Goal: Task Accomplishment & Management: Complete application form

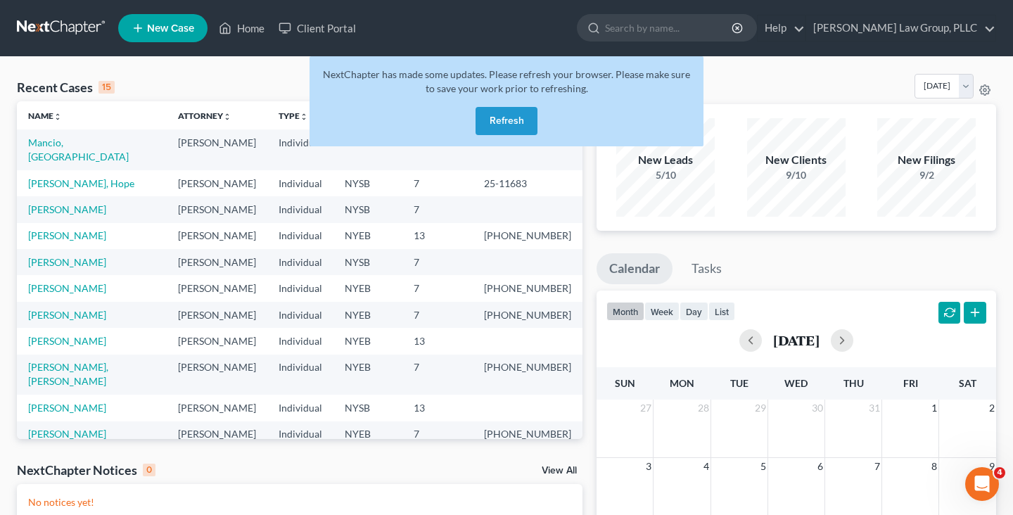
click at [486, 111] on button "Refresh" at bounding box center [507, 121] width 62 height 28
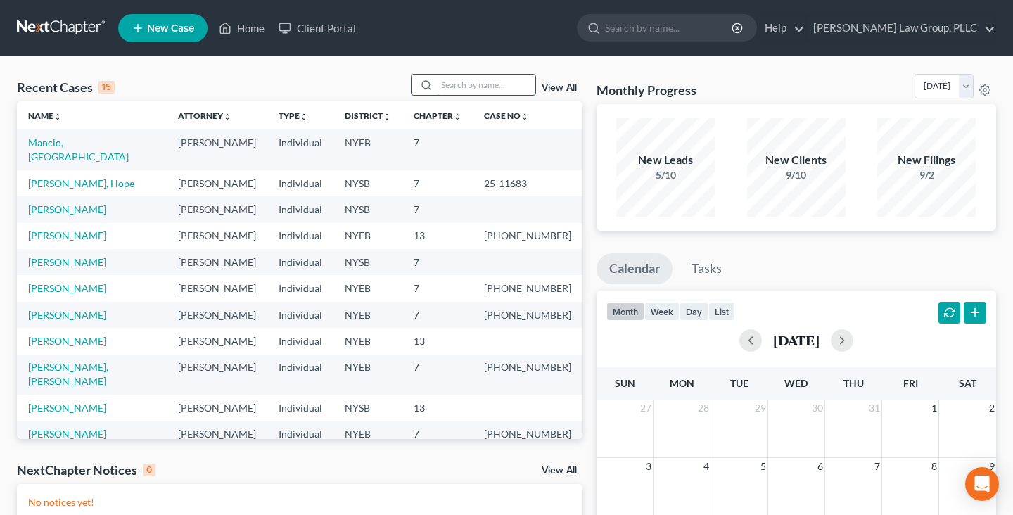
click at [489, 85] on input "search" at bounding box center [486, 85] width 99 height 20
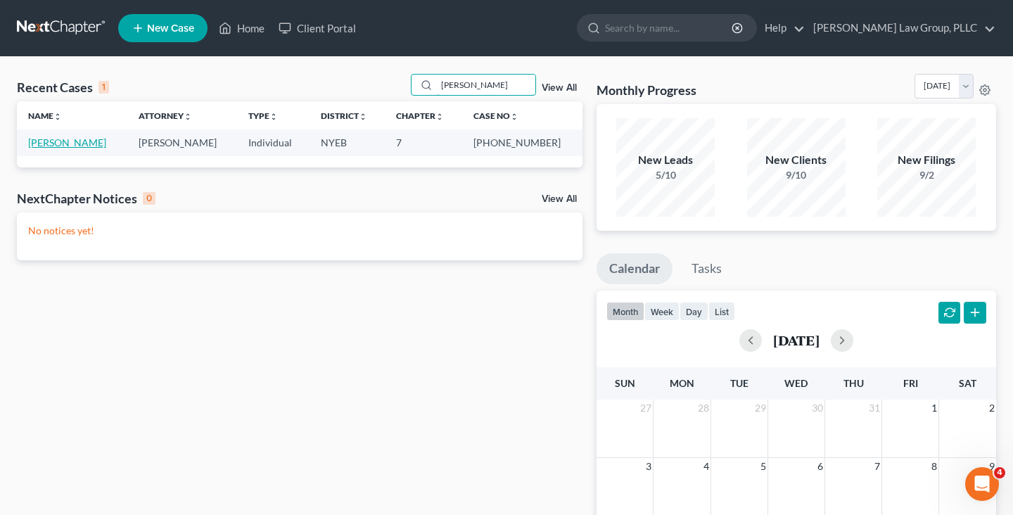
type input "[PERSON_NAME]"
click at [66, 144] on link "[PERSON_NAME]" at bounding box center [67, 143] width 78 height 12
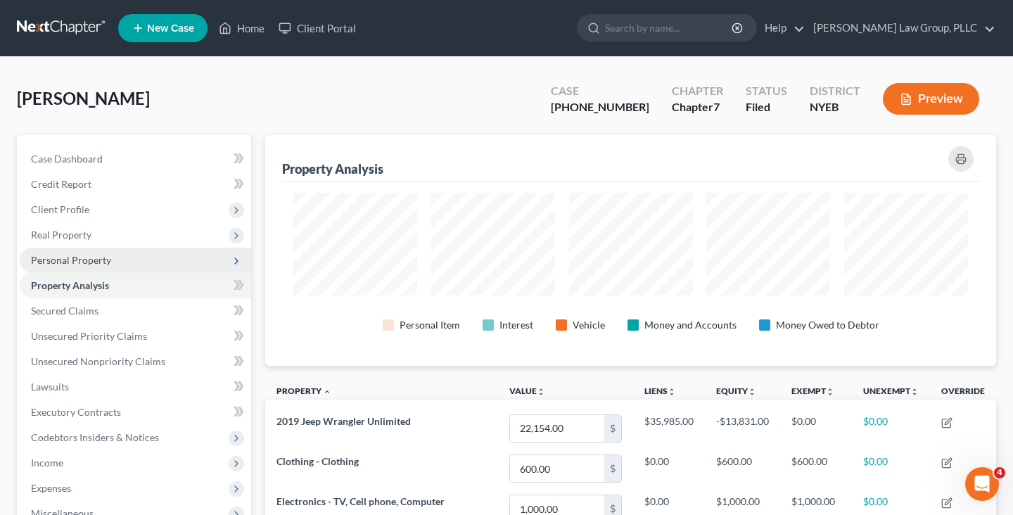
click at [143, 267] on span "Personal Property" at bounding box center [135, 260] width 231 height 25
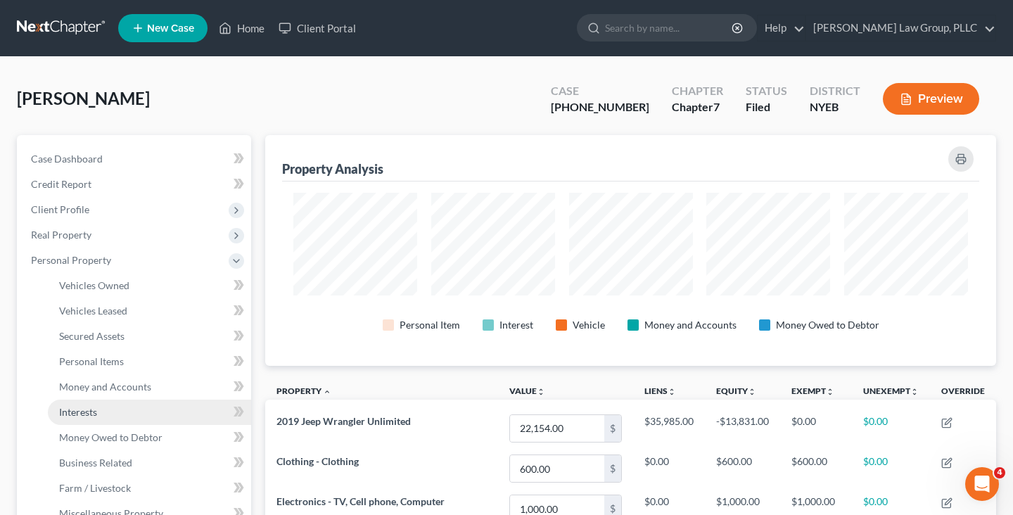
drag, startPoint x: 136, startPoint y: 418, endPoint x: 146, endPoint y: 414, distance: 10.7
click at [136, 419] on link "Interests" at bounding box center [149, 412] width 203 height 25
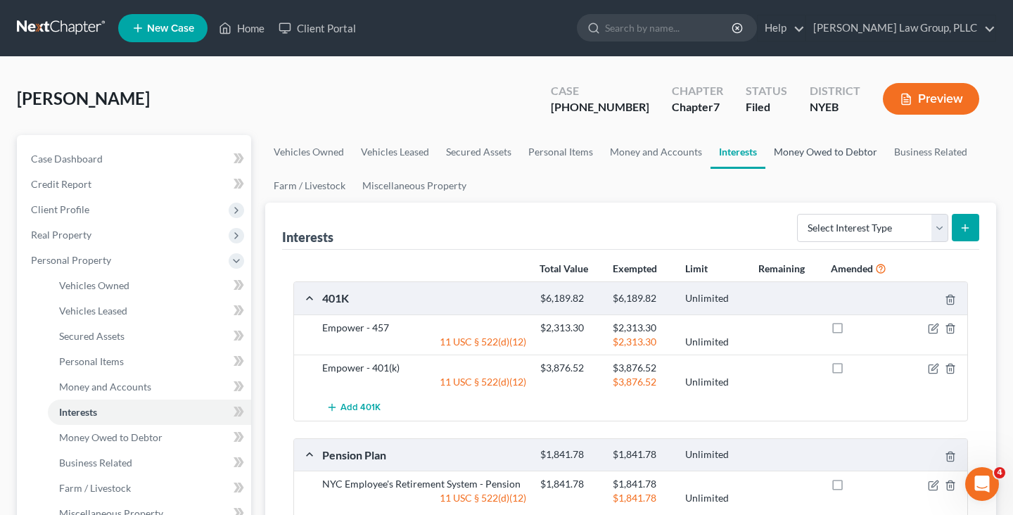
click at [806, 156] on link "Money Owed to Debtor" at bounding box center [826, 152] width 120 height 34
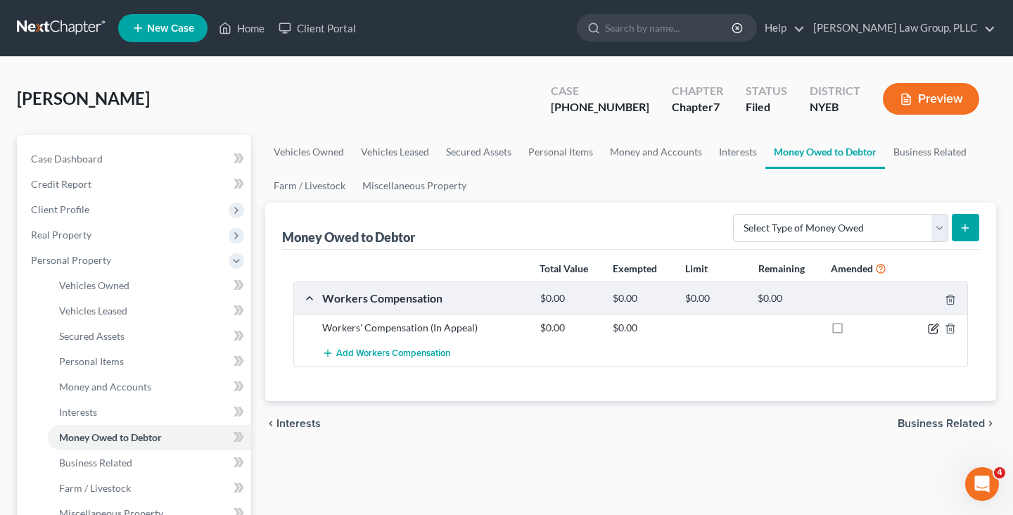
click at [931, 332] on icon "button" at bounding box center [933, 328] width 11 height 11
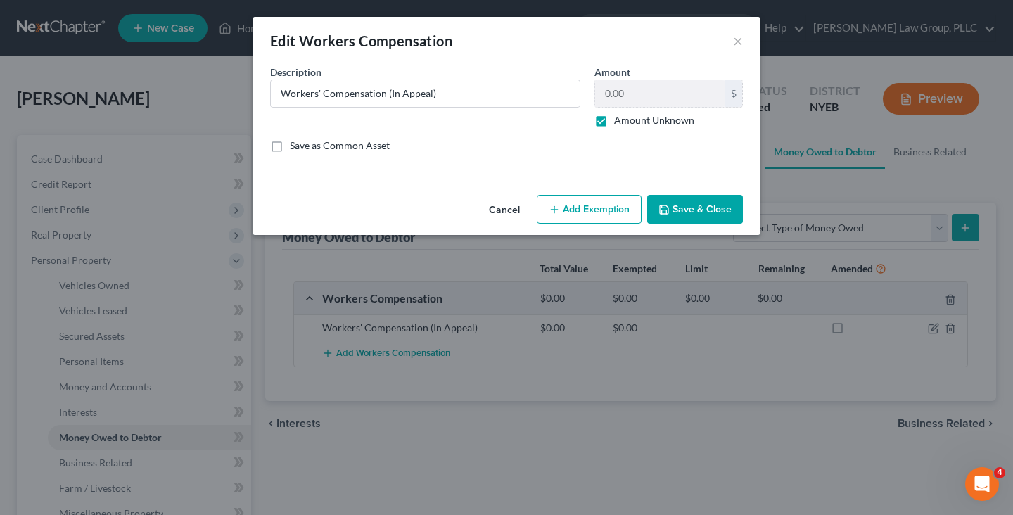
click at [582, 208] on button "Add Exemption" at bounding box center [589, 210] width 105 height 30
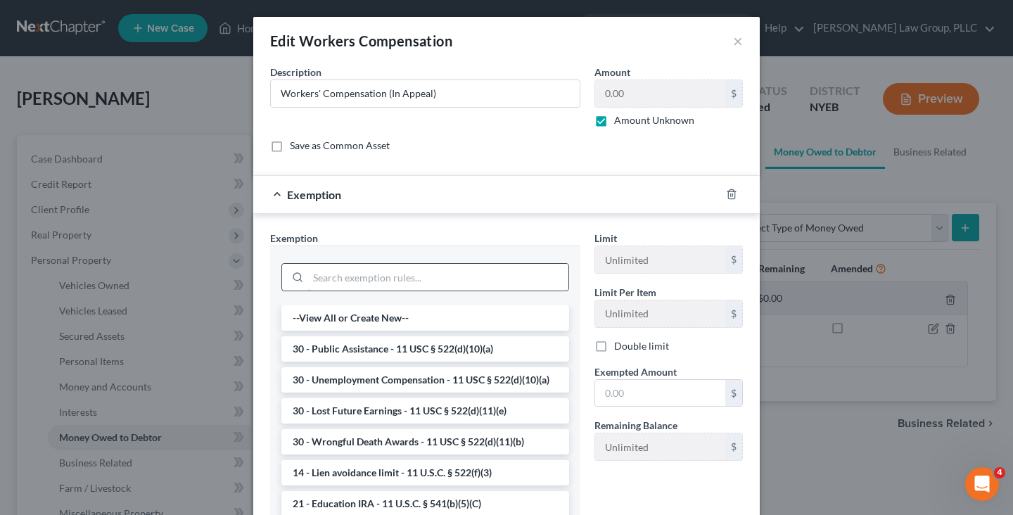
click at [476, 272] on input "search" at bounding box center [438, 277] width 260 height 27
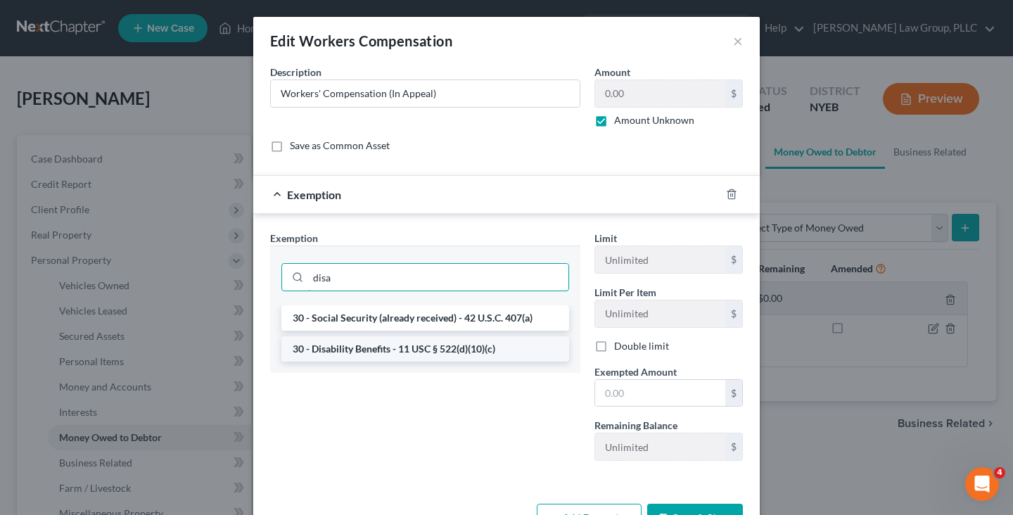
type input "disa"
click at [432, 353] on li "30 - Disability Benefits - 11 USC § 522(d)(10)(c)" at bounding box center [425, 348] width 288 height 25
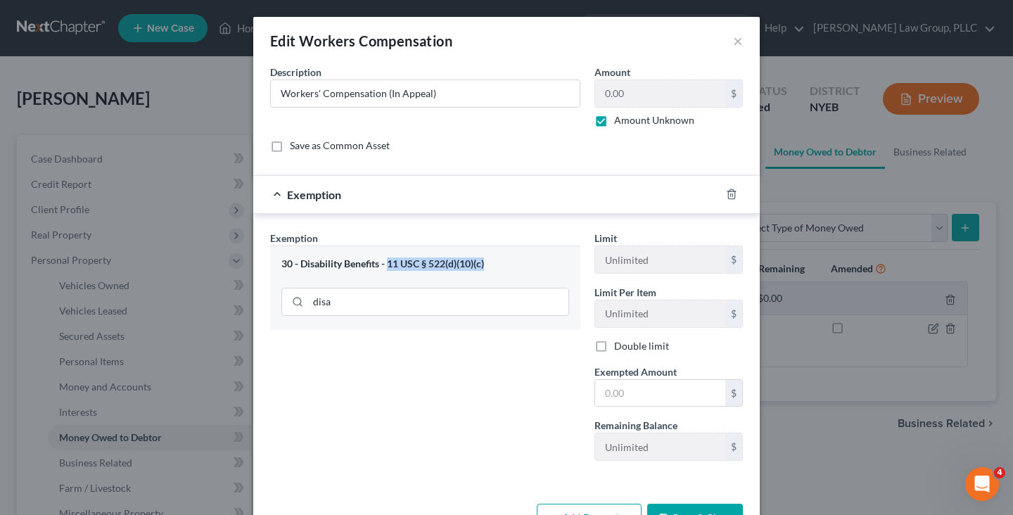
drag, startPoint x: 488, startPoint y: 261, endPoint x: 388, endPoint y: 259, distance: 99.2
click at [388, 260] on div "30 - Disability Benefits - 11 USC § 522(d)(10)(c)" at bounding box center [425, 264] width 288 height 13
copy div "11 USC § 522(d)(10)(c)"
